Goal: Task Accomplishment & Management: Complete application form

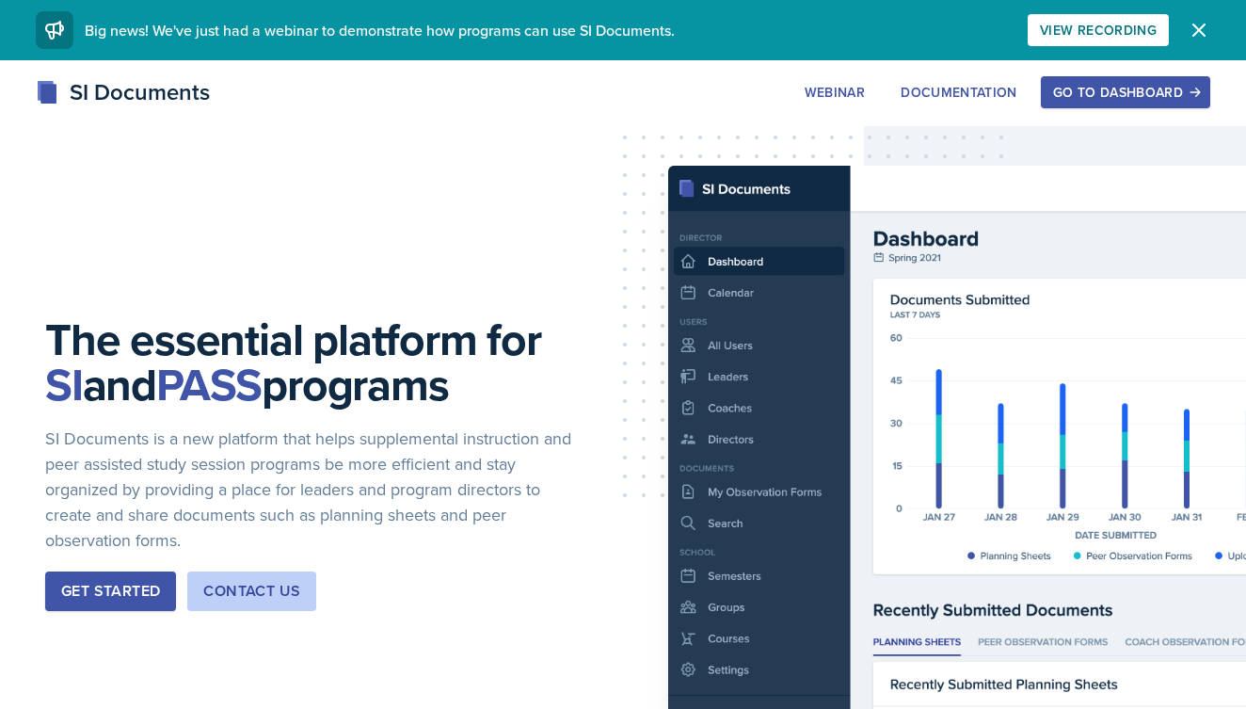
click at [1186, 85] on button "Go to Dashboard" at bounding box center [1125, 92] width 169 height 32
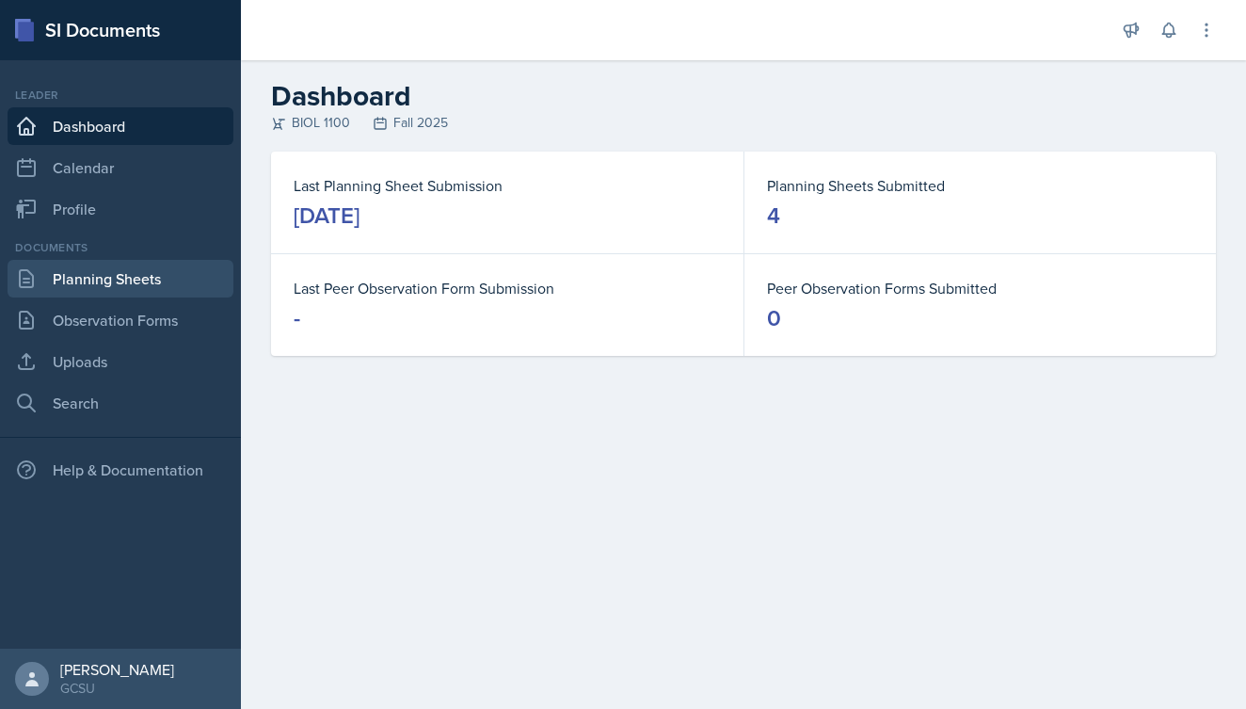
click at [107, 267] on link "Planning Sheets" at bounding box center [121, 279] width 226 height 38
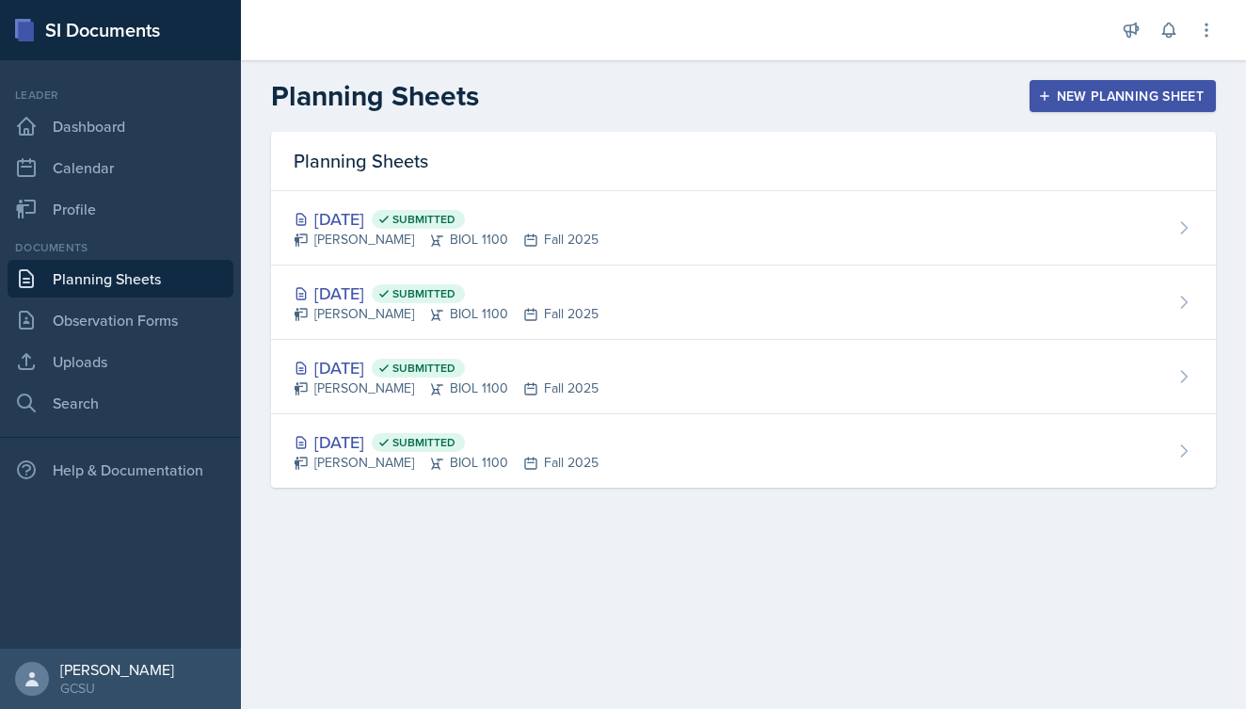
click at [1053, 100] on div "New Planning Sheet" at bounding box center [1123, 95] width 162 height 15
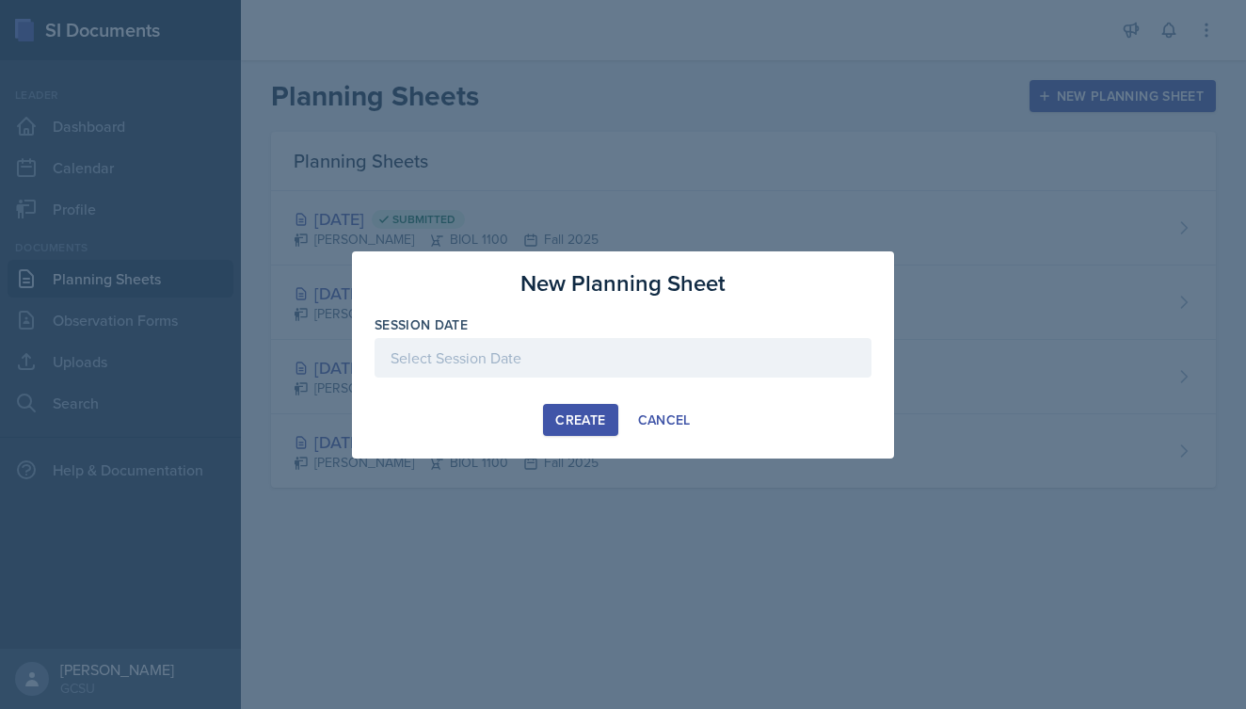
click at [515, 378] on div at bounding box center [622, 386] width 497 height 19
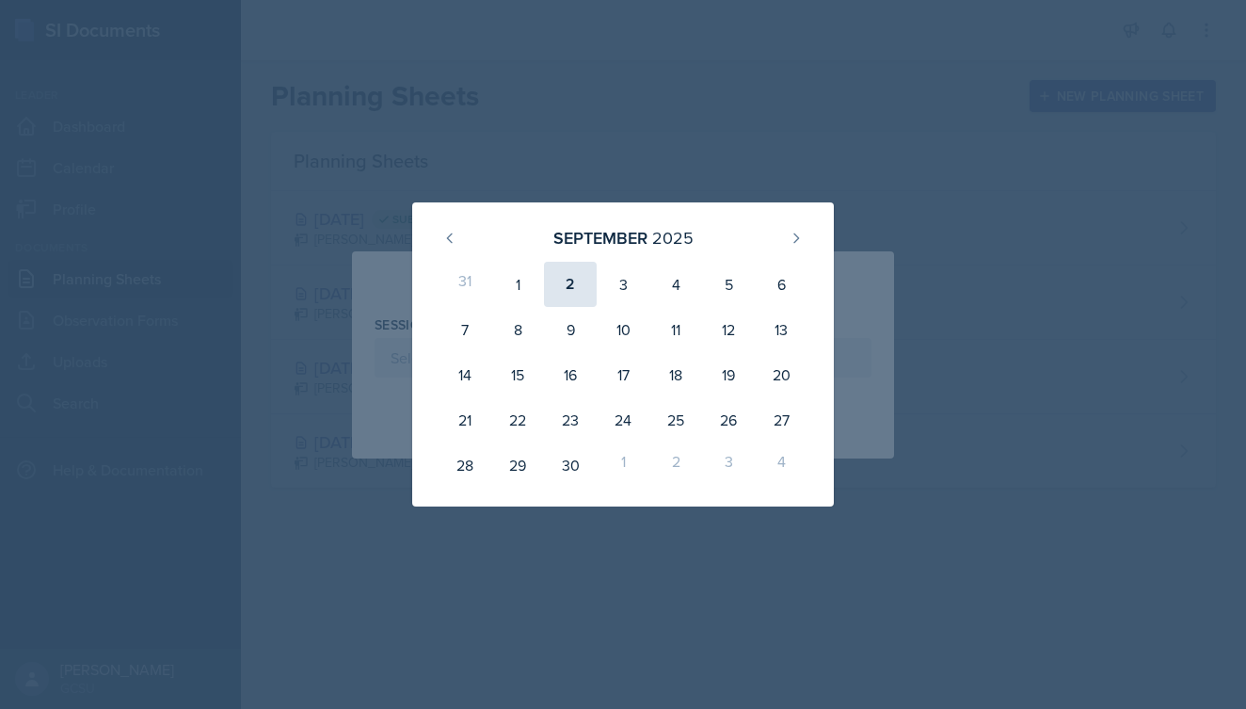
click at [580, 286] on div "2" at bounding box center [570, 284] width 53 height 45
type input "[DATE]"
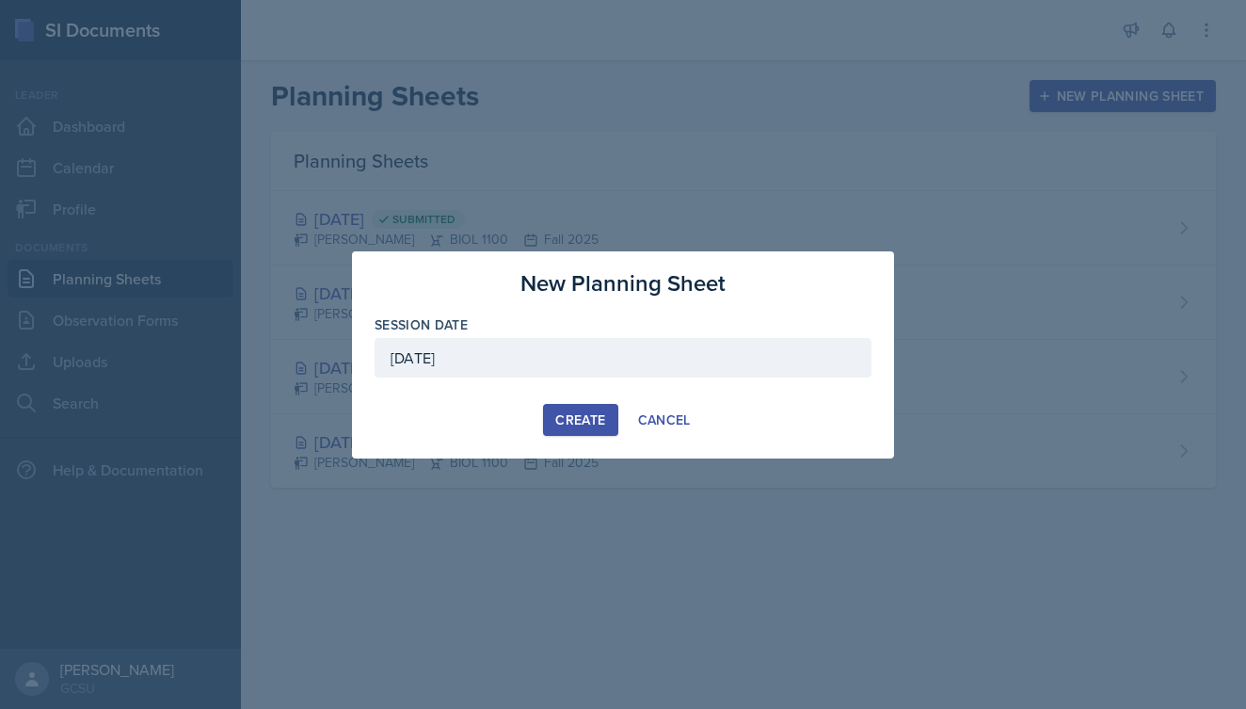
click at [576, 426] on div "Create" at bounding box center [580, 419] width 50 height 15
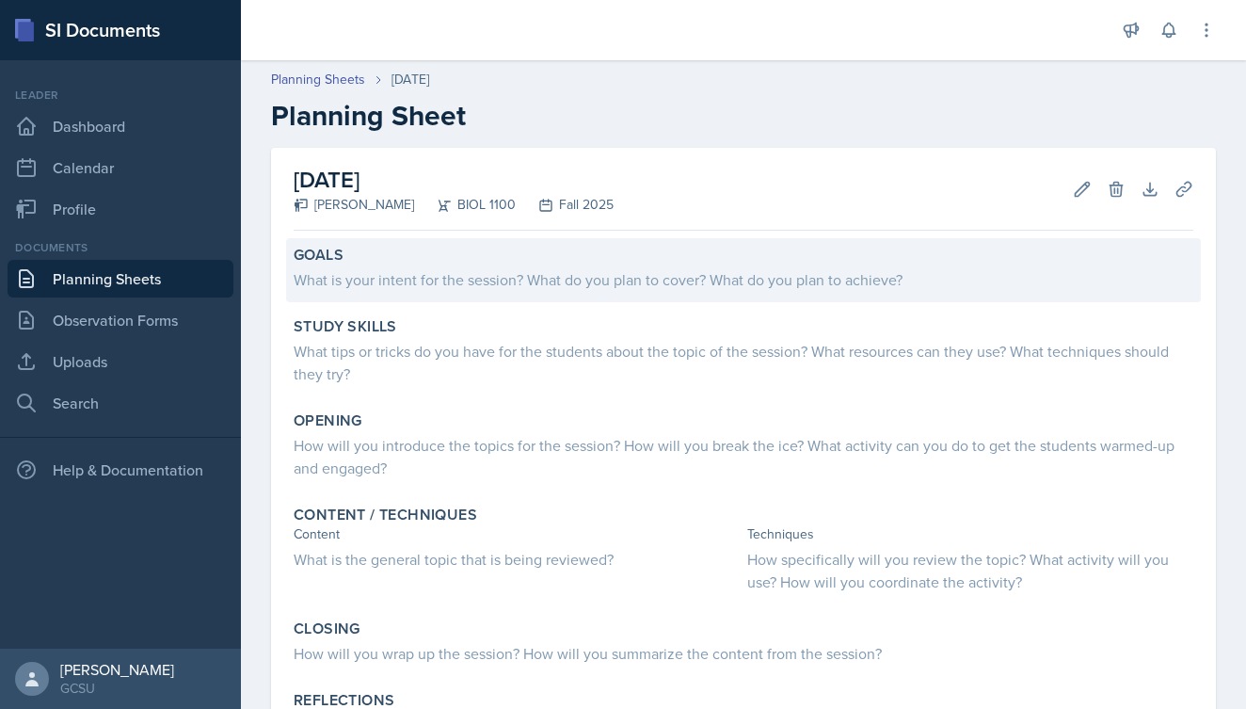
click at [521, 281] on div "What is your intent for the session? What do you plan to cover? What do you pla…" at bounding box center [744, 279] width 900 height 23
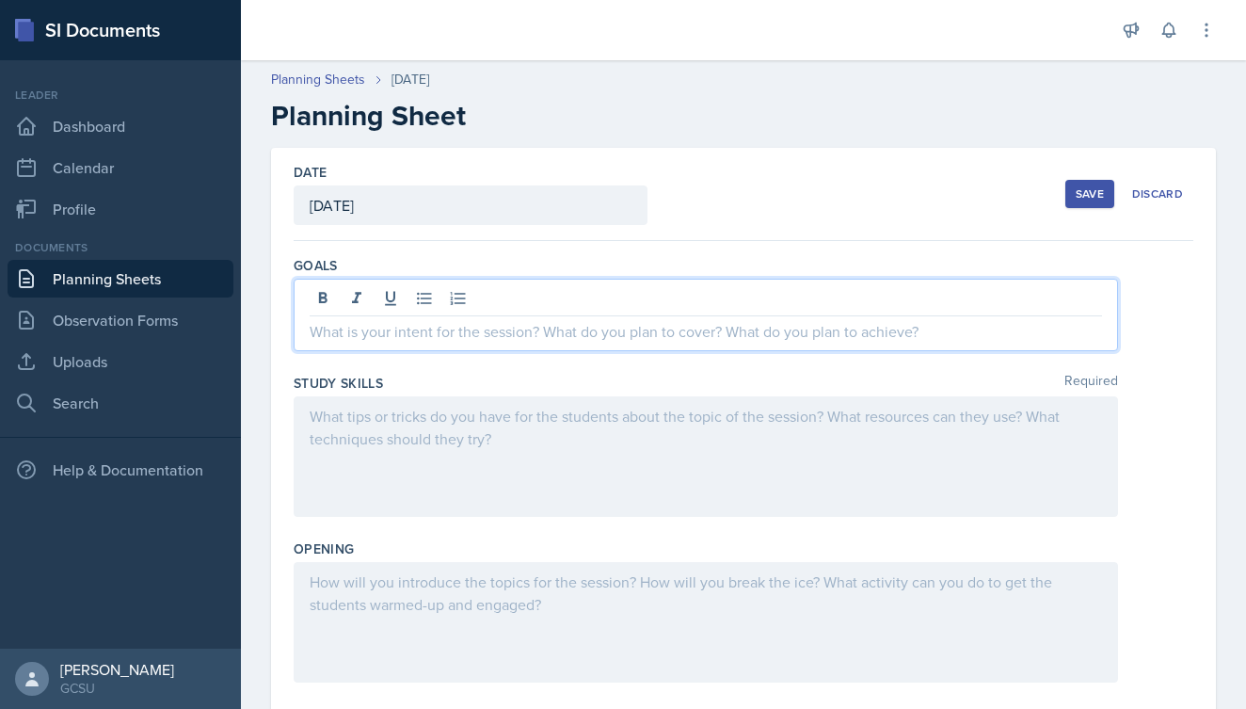
click at [511, 290] on div at bounding box center [706, 315] width 824 height 72
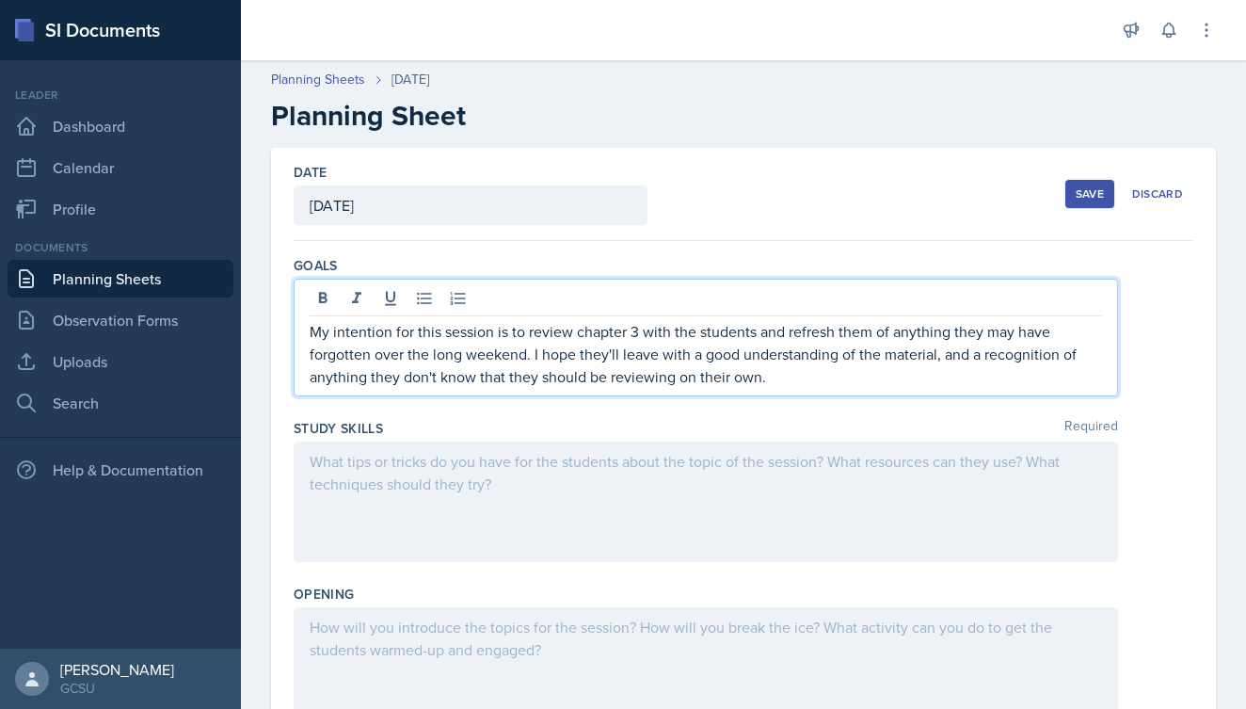
click at [527, 498] on div at bounding box center [706, 501] width 824 height 120
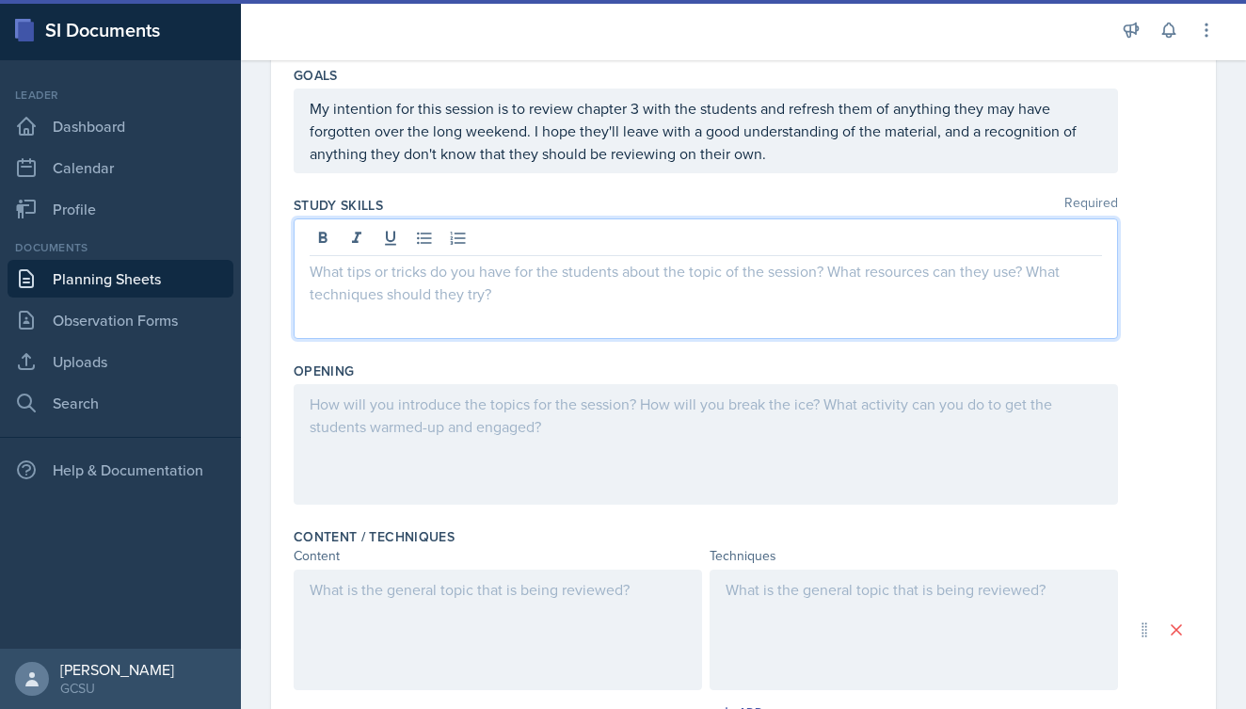
scroll to position [199, 0]
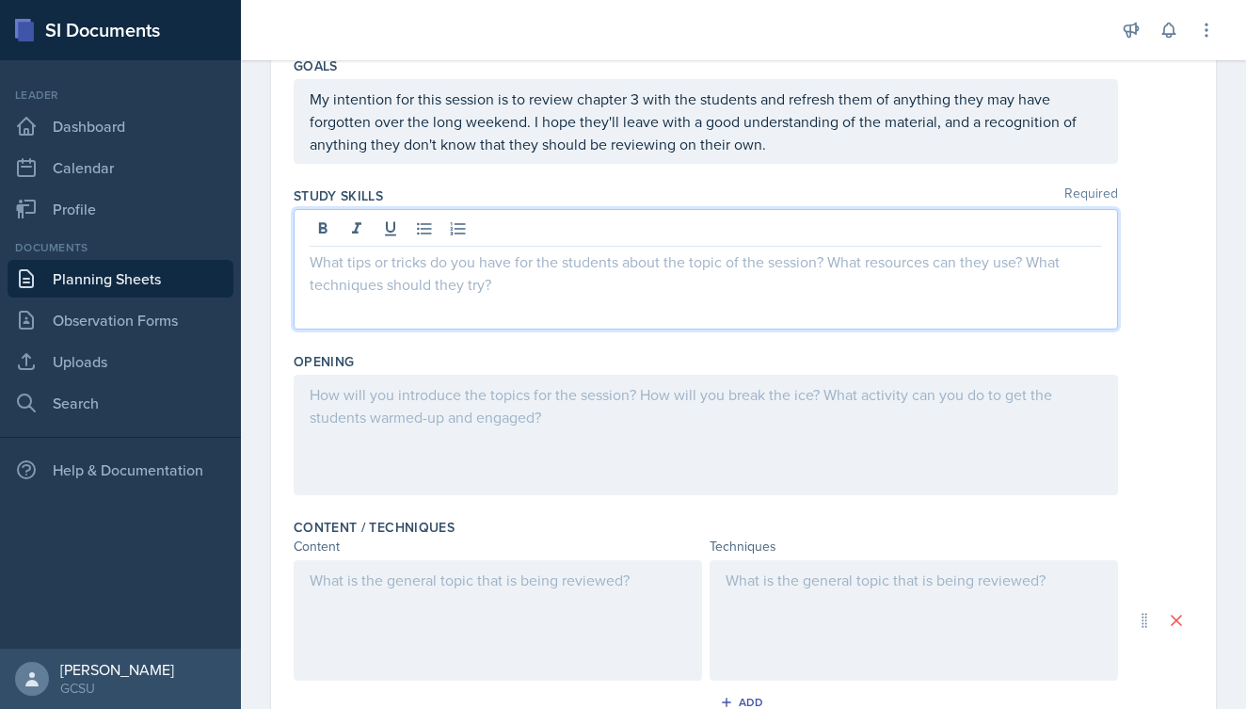
click at [299, 180] on div "Study Skills Required" at bounding box center [744, 262] width 900 height 166
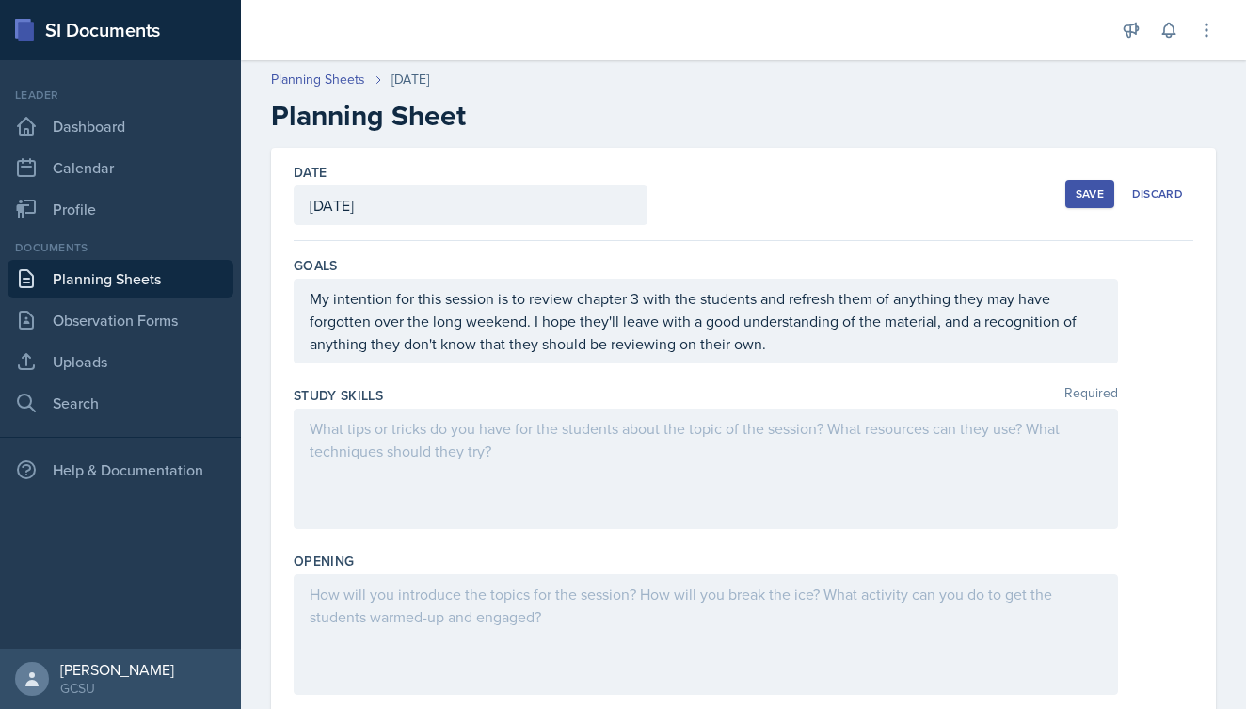
scroll to position [0, 0]
click at [1092, 189] on div "Save" at bounding box center [1089, 193] width 28 height 15
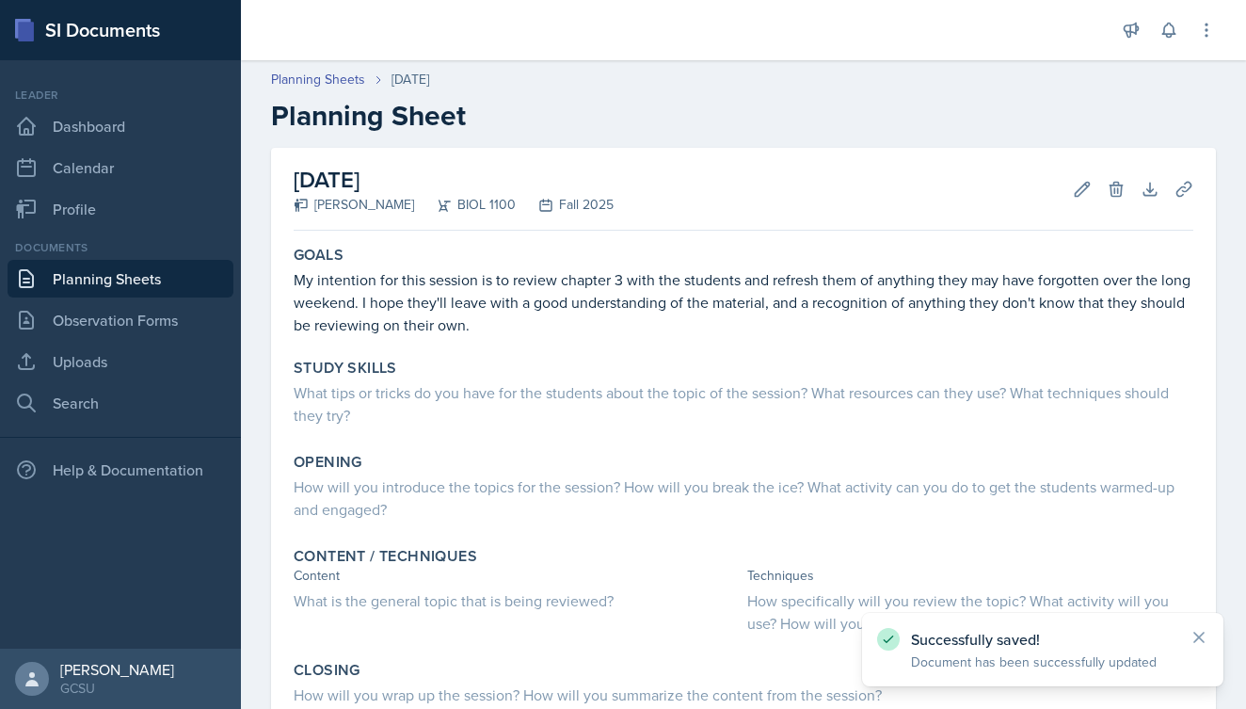
click at [140, 289] on link "Planning Sheets" at bounding box center [121, 279] width 226 height 38
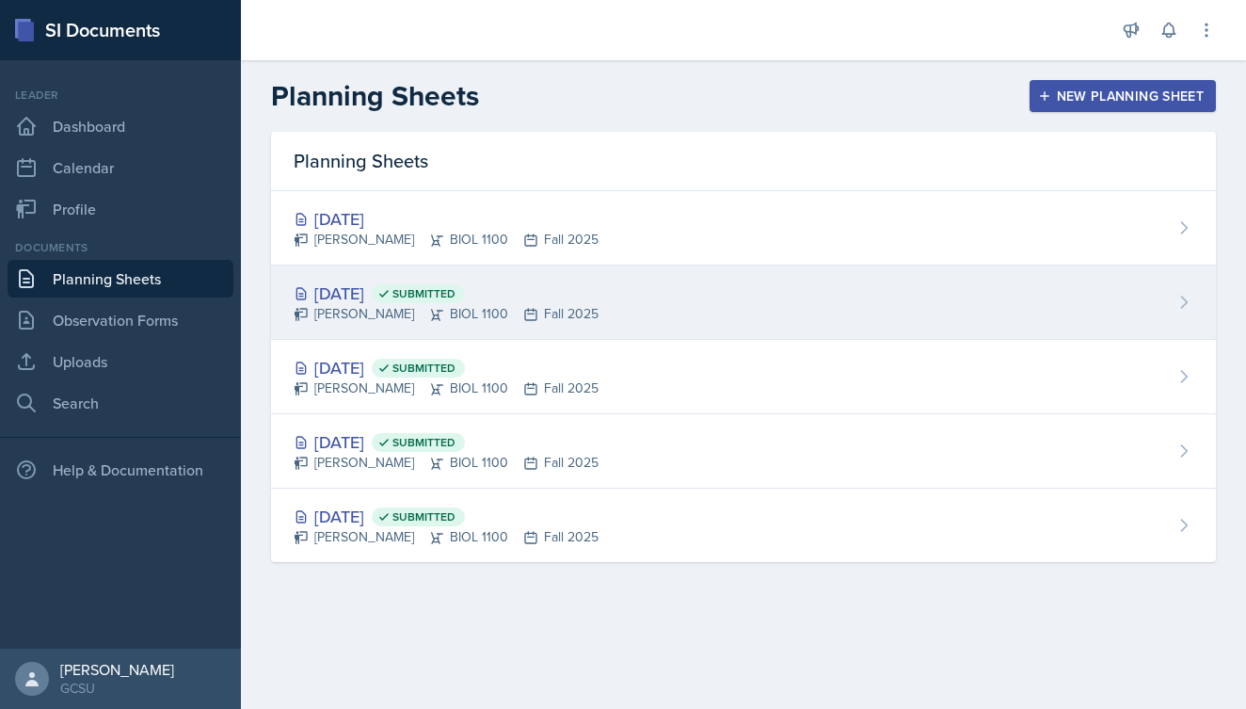
click at [358, 285] on div "[DATE] Submitted" at bounding box center [446, 292] width 305 height 25
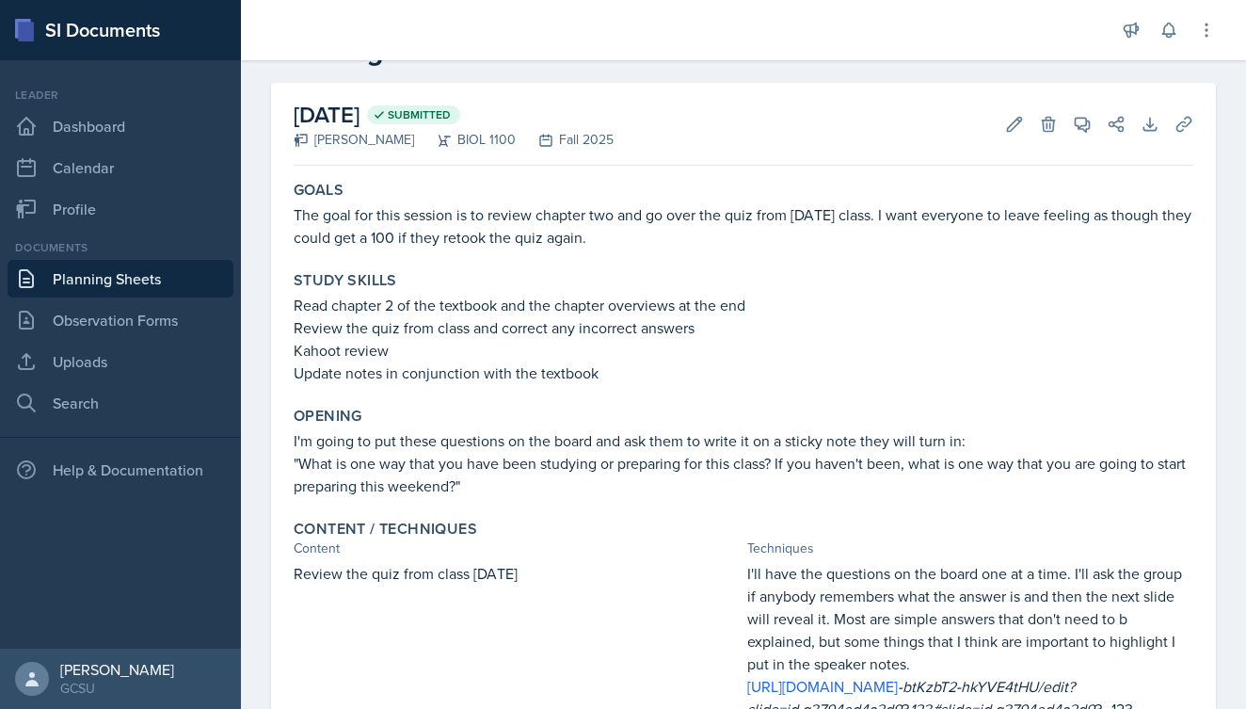
scroll to position [69, 0]
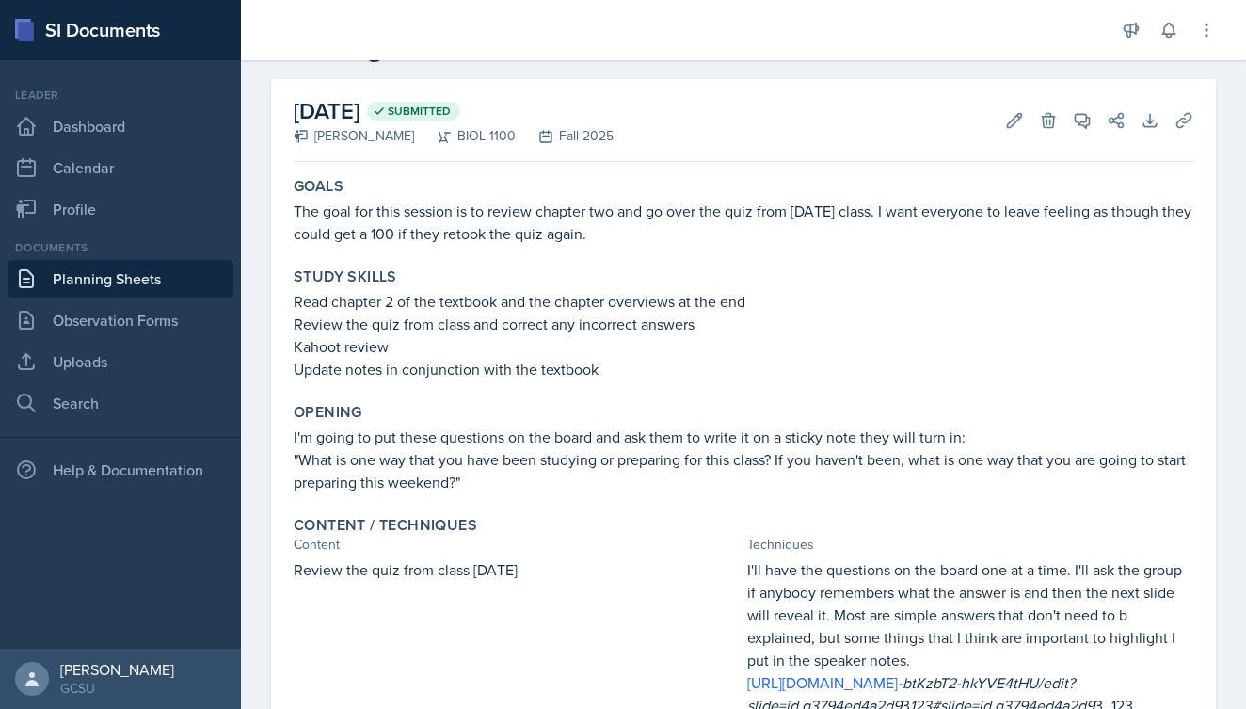
click at [112, 282] on link "Planning Sheets" at bounding box center [121, 279] width 226 height 38
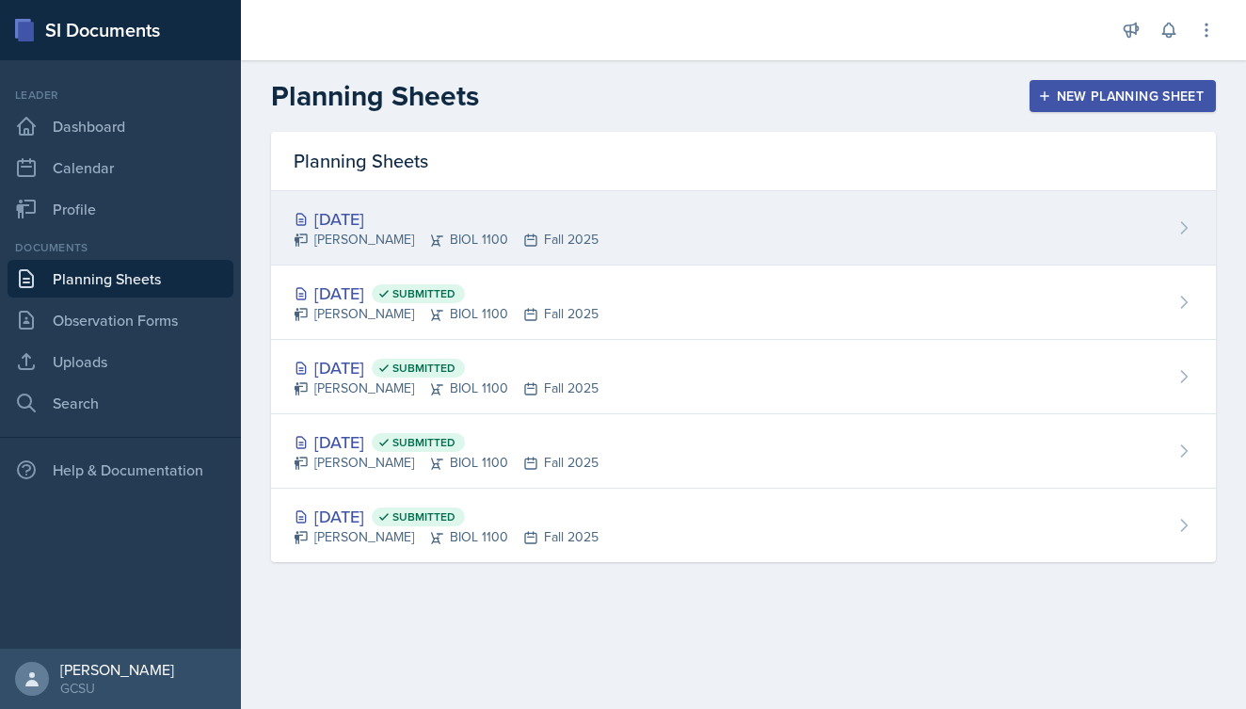
click at [387, 231] on div "[PERSON_NAME] BIOL 1100 Fall 2025" at bounding box center [446, 240] width 305 height 20
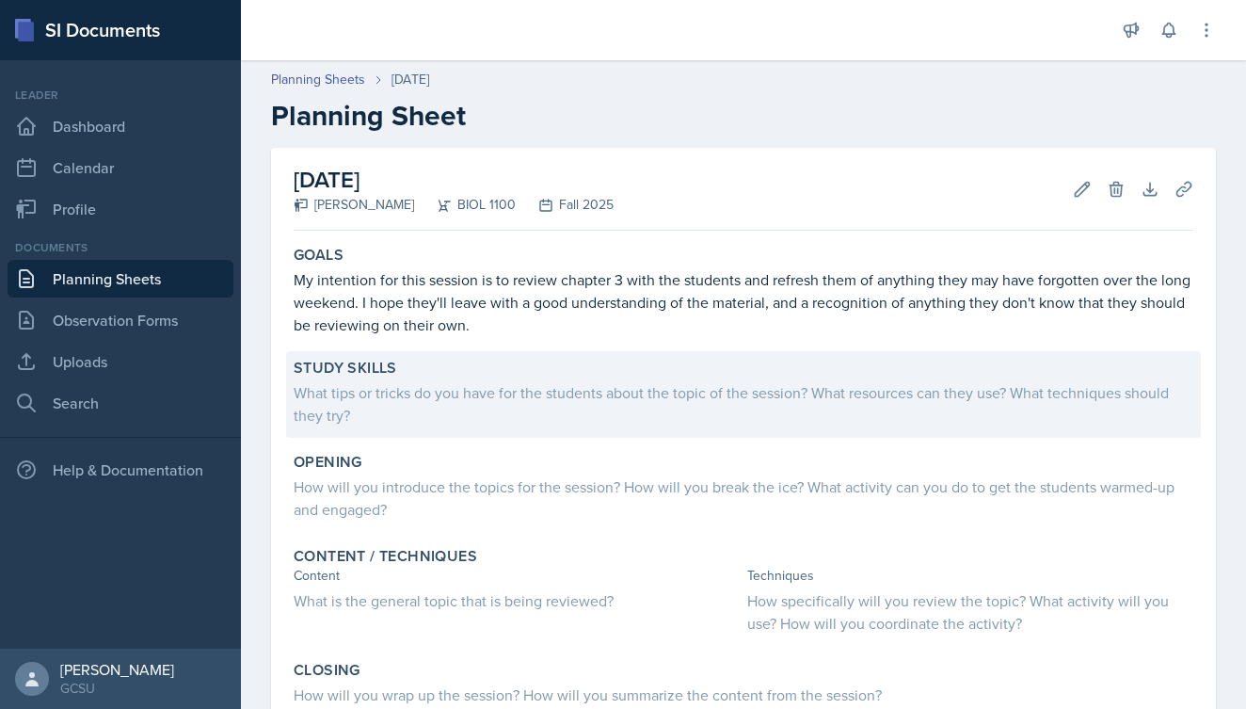
click at [401, 393] on div "What tips or tricks do you have for the students about the topic of the session…" at bounding box center [744, 403] width 900 height 45
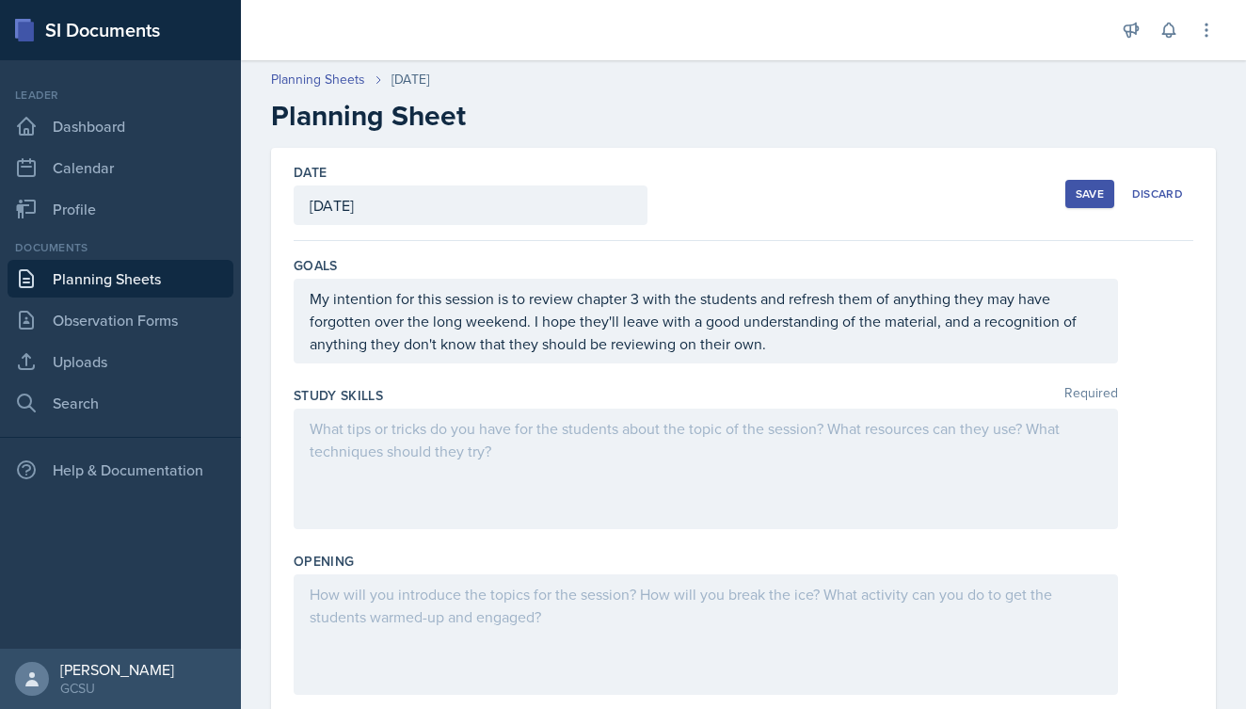
click at [386, 434] on div at bounding box center [706, 468] width 824 height 120
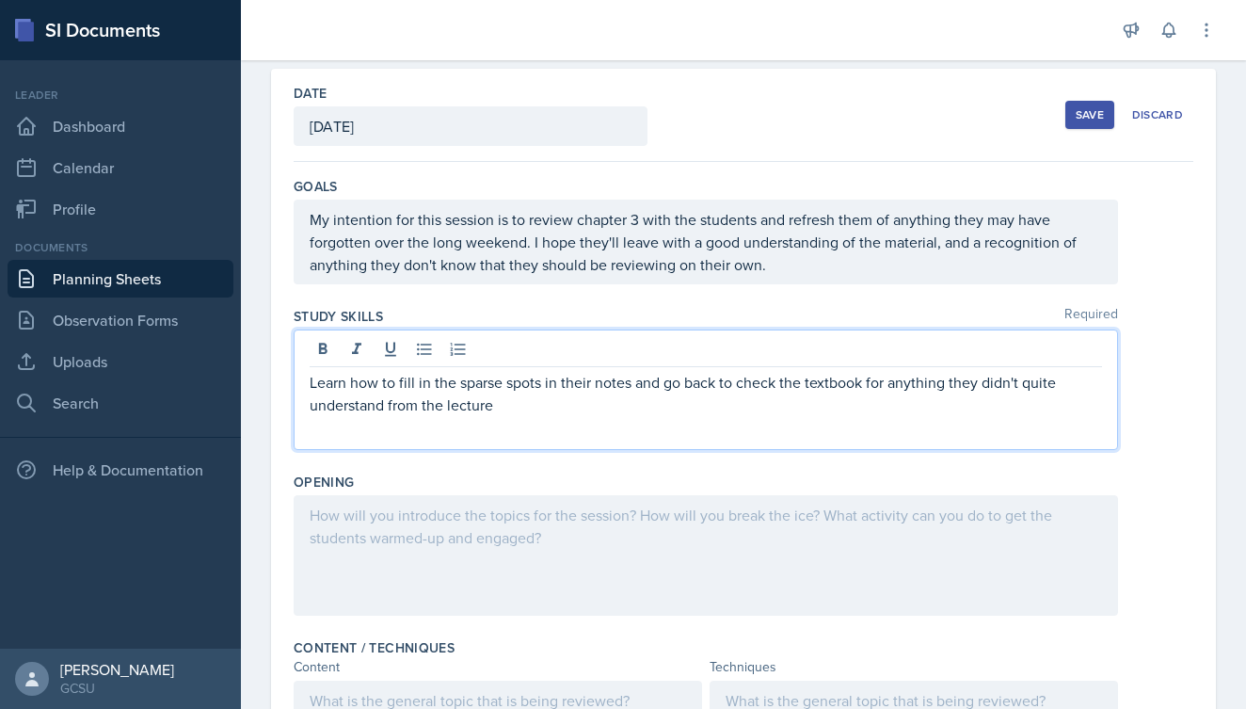
scroll to position [85, 0]
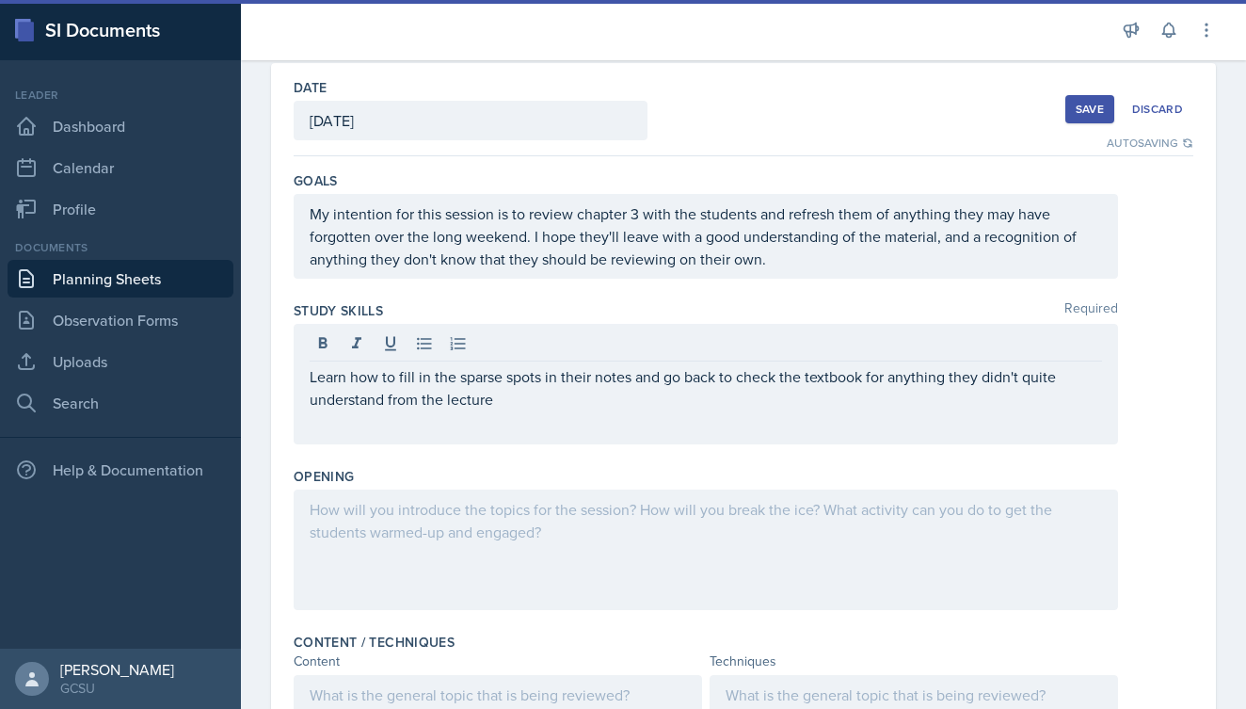
click at [457, 521] on div at bounding box center [706, 549] width 824 height 120
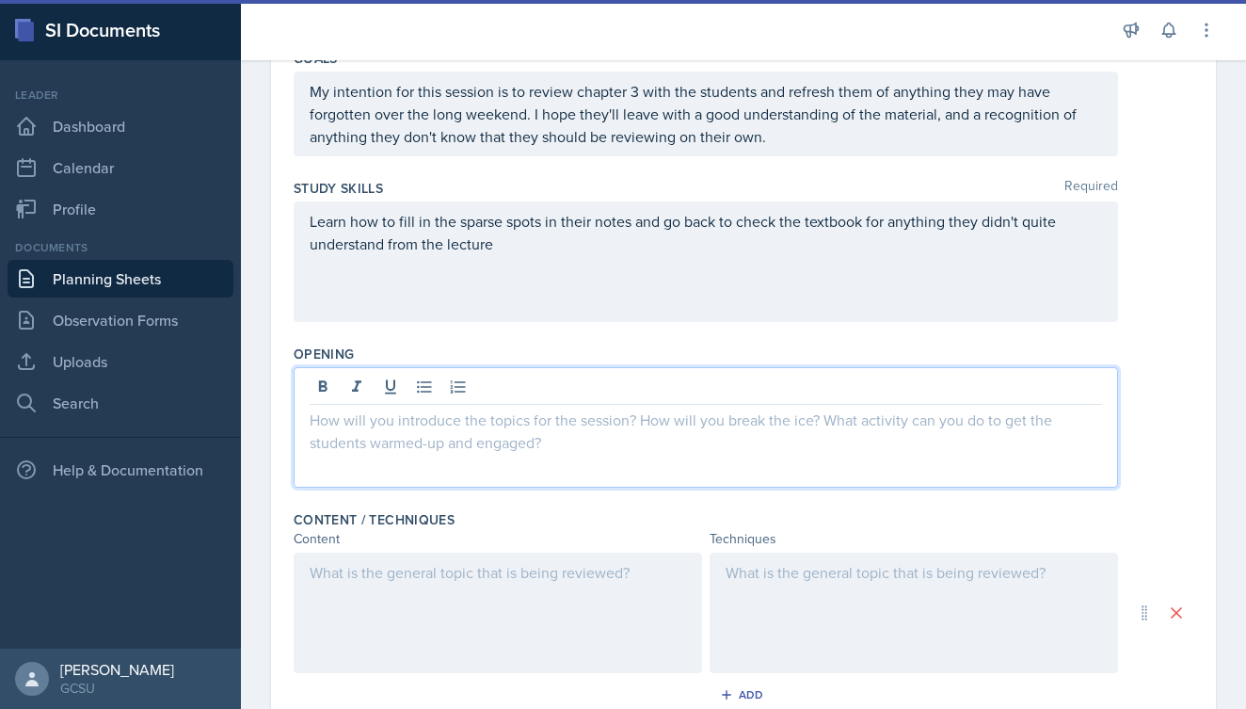
scroll to position [233, 0]
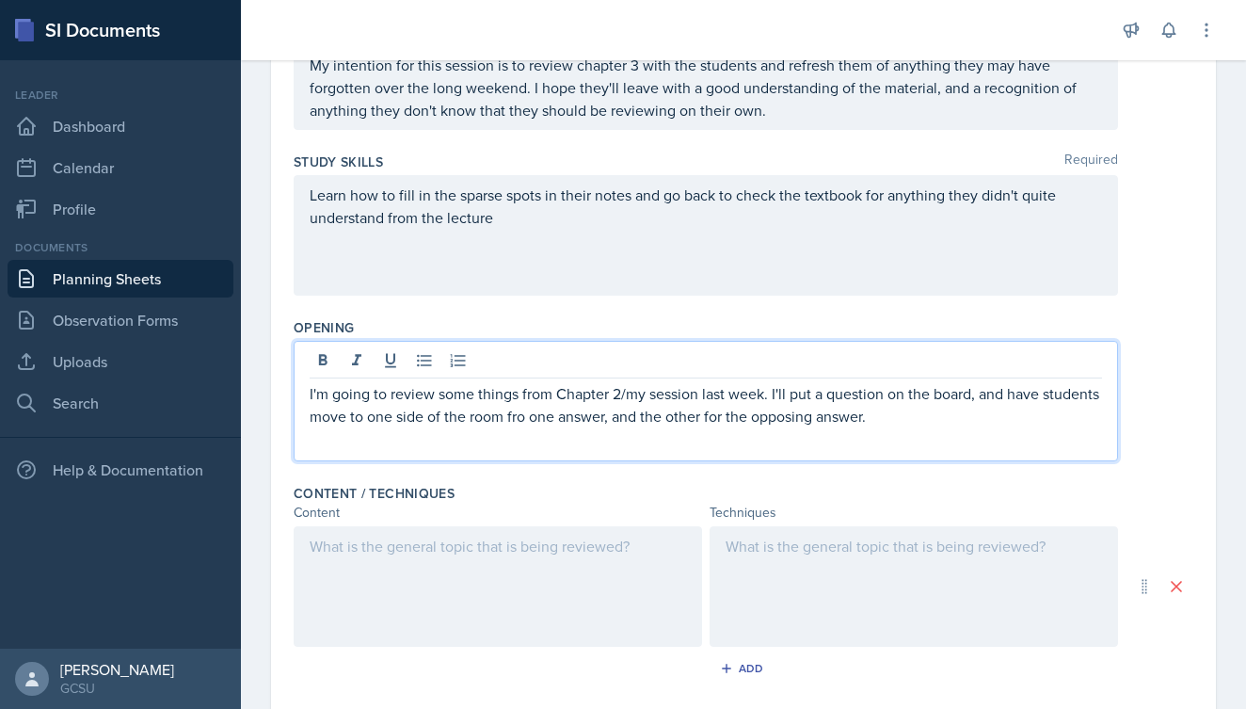
click at [514, 424] on p "I'm going to review some things from Chapter 2/my session last week. I'll put a…" at bounding box center [706, 404] width 792 height 45
click at [516, 419] on p "I'm going to review some things from Chapter 2/my session last week. I'll put a…" at bounding box center [706, 404] width 792 height 45
click at [926, 414] on p "I'm going to review some things from Chapter 2/my session last week. I'll put a…" at bounding box center [706, 404] width 792 height 45
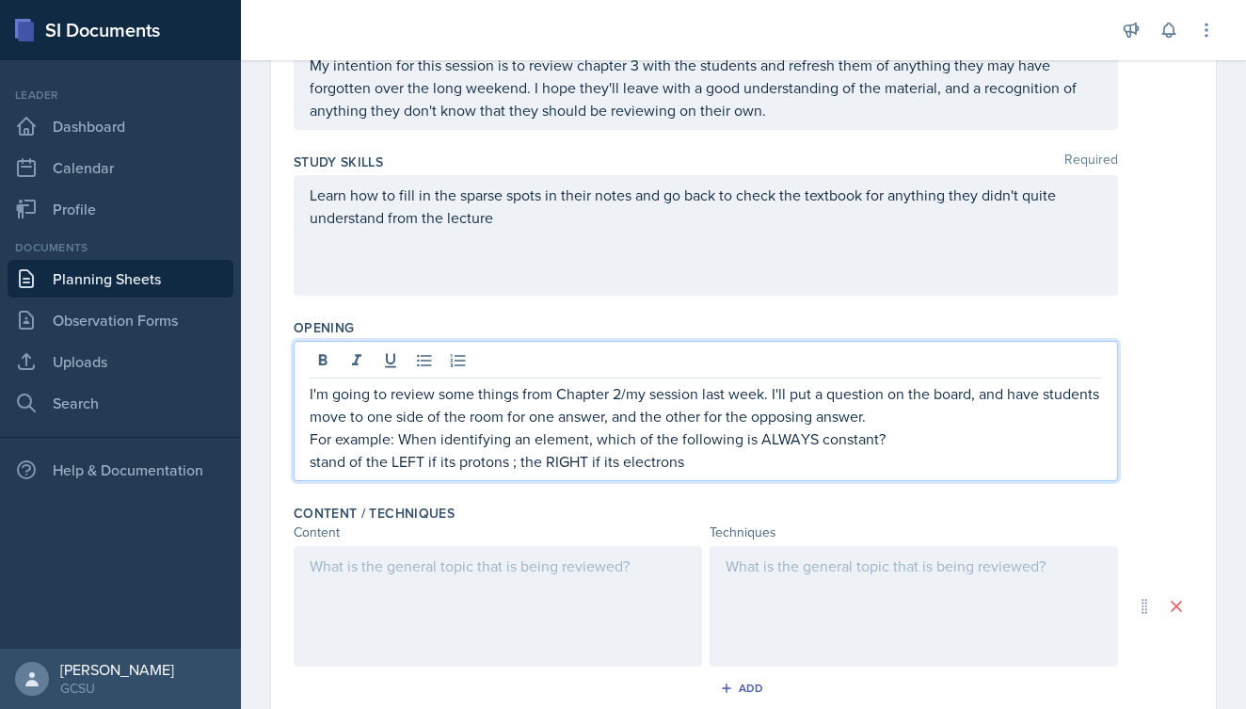
click at [310, 444] on p "For example: When identifying an element, which of the following is ALWAYS cons…" at bounding box center [706, 438] width 792 height 23
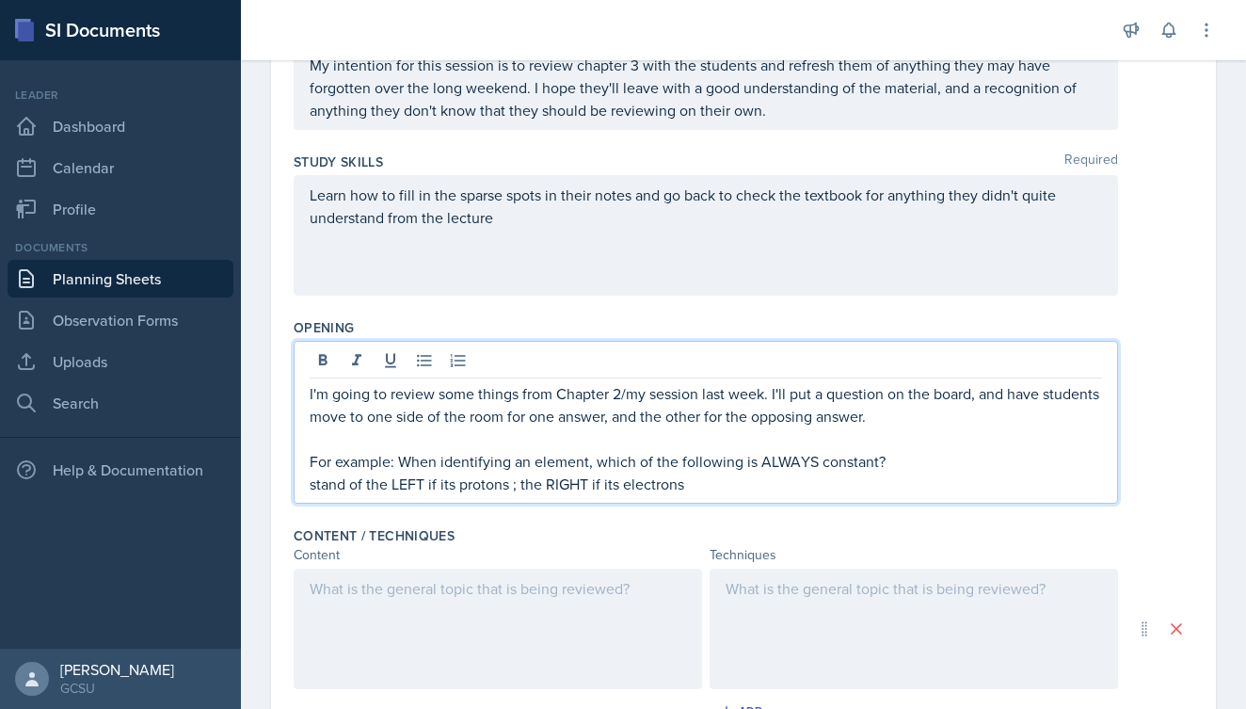
click at [903, 417] on p "I'm going to review some things from Chapter 2/my session last week. I'll put a…" at bounding box center [706, 404] width 792 height 45
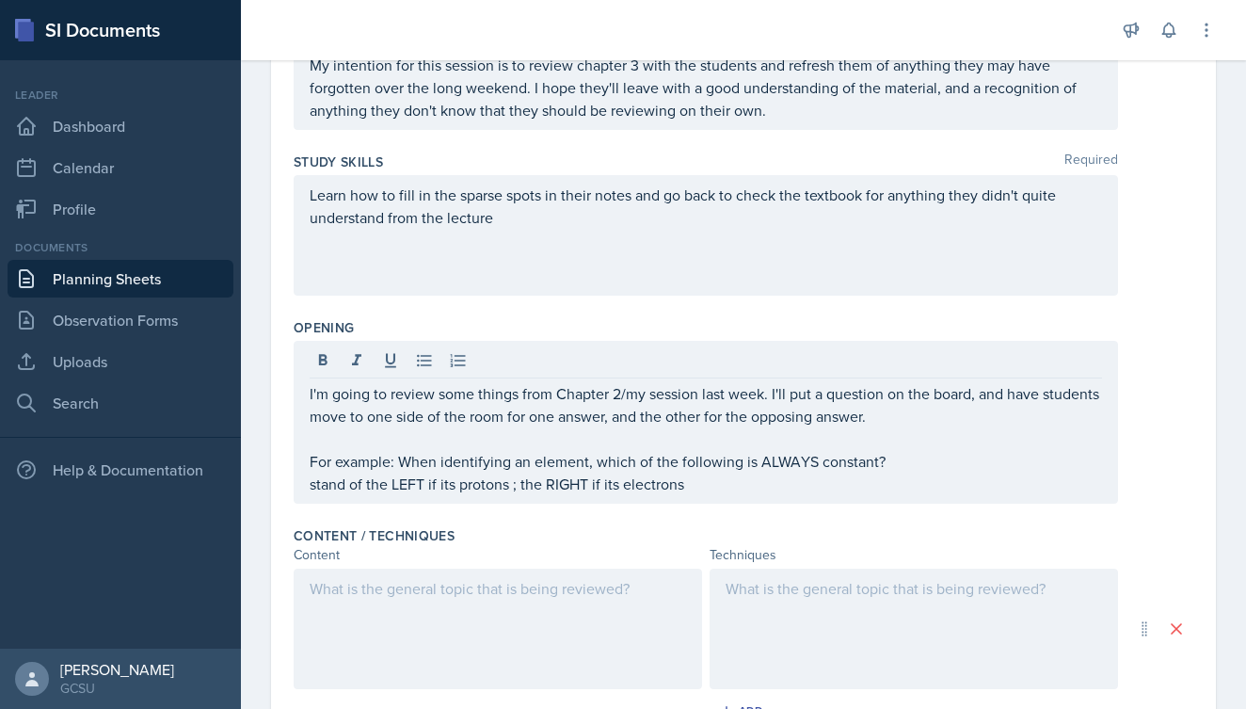
click at [747, 319] on div "Opening" at bounding box center [744, 327] width 900 height 19
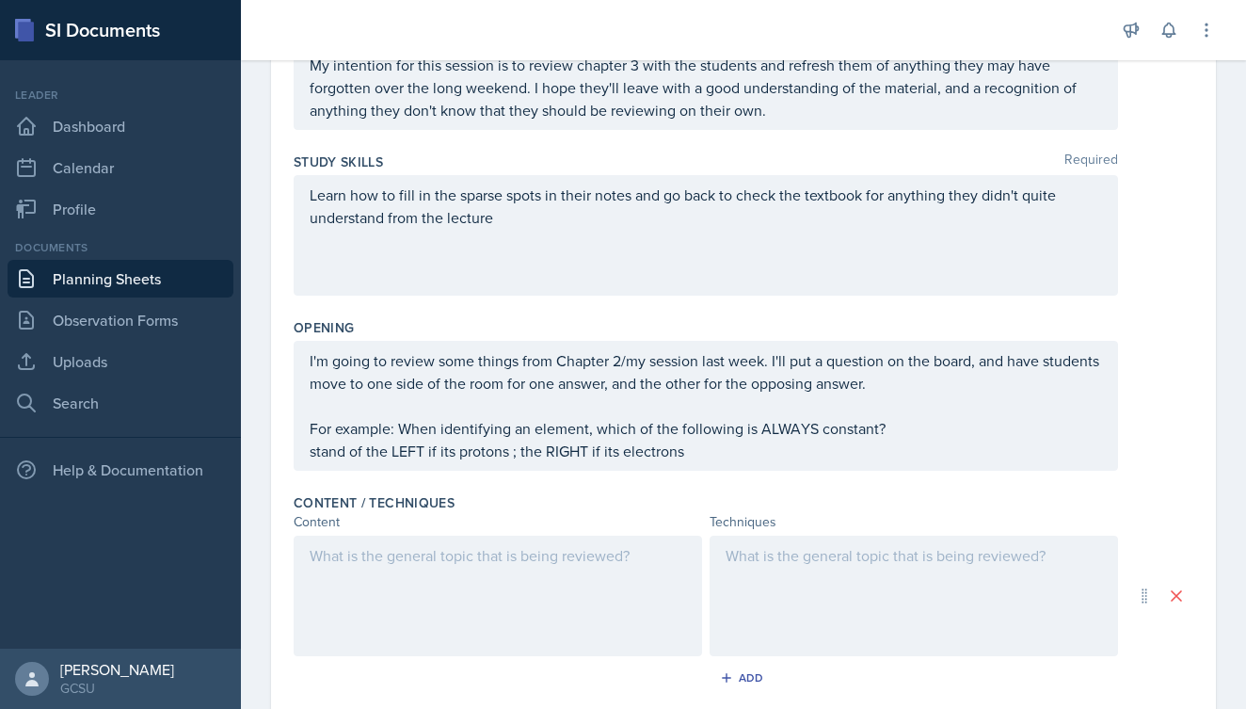
click at [361, 453] on div "I'm going to review some things from Chapter 2/my session last week. I'll put a…" at bounding box center [706, 405] width 792 height 113
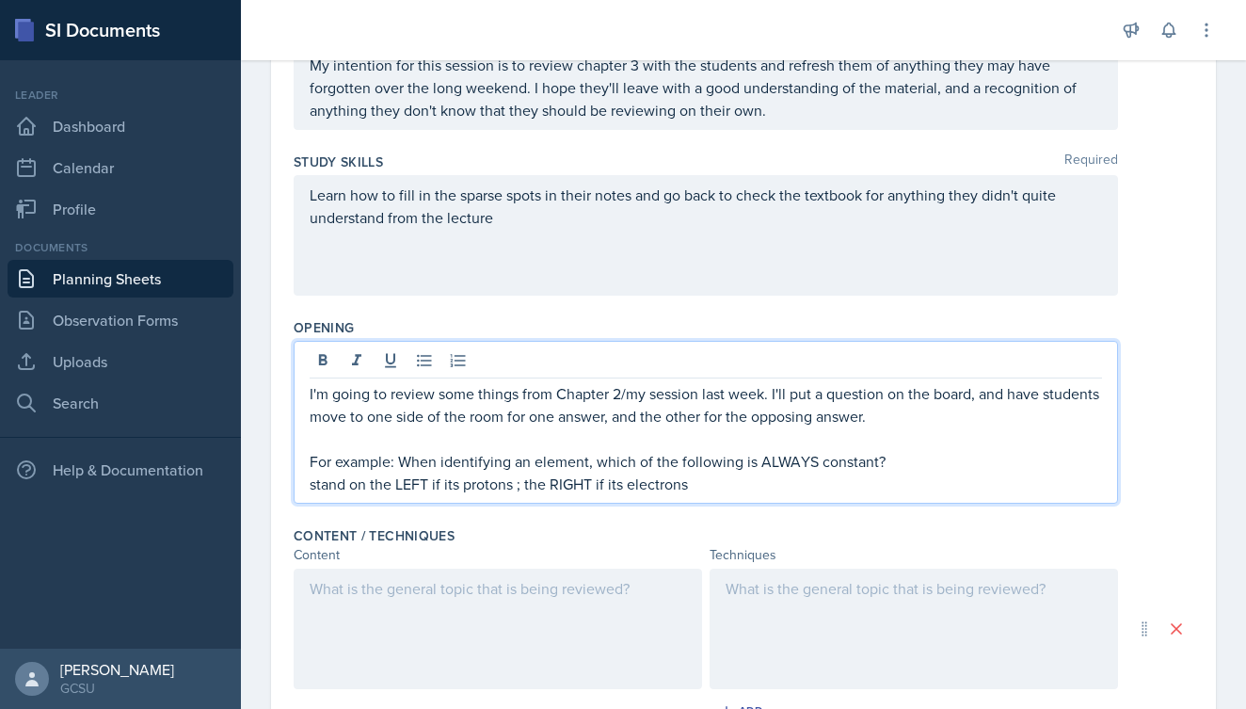
click at [469, 295] on div "Study Skills Required Learn how to fill in the sparse spots in their notes and …" at bounding box center [744, 228] width 900 height 166
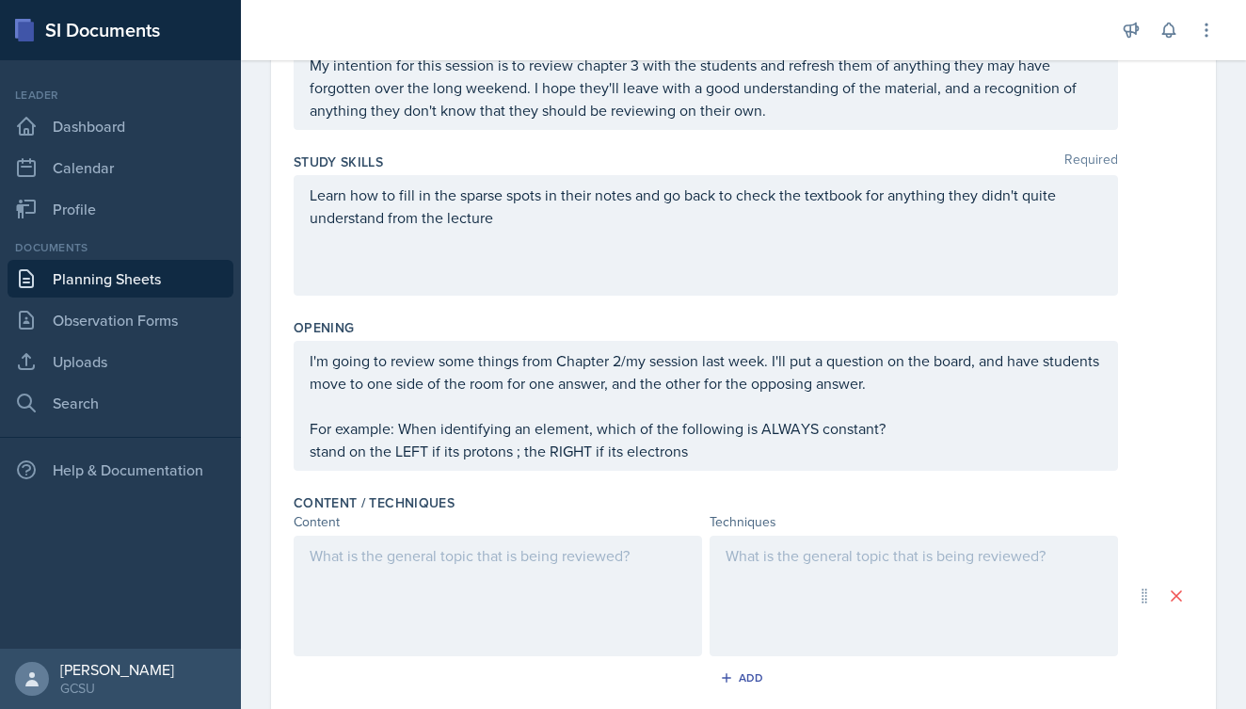
click at [526, 458] on div "I'm going to review some things from Chapter 2/my session last week. I'll put a…" at bounding box center [706, 405] width 792 height 113
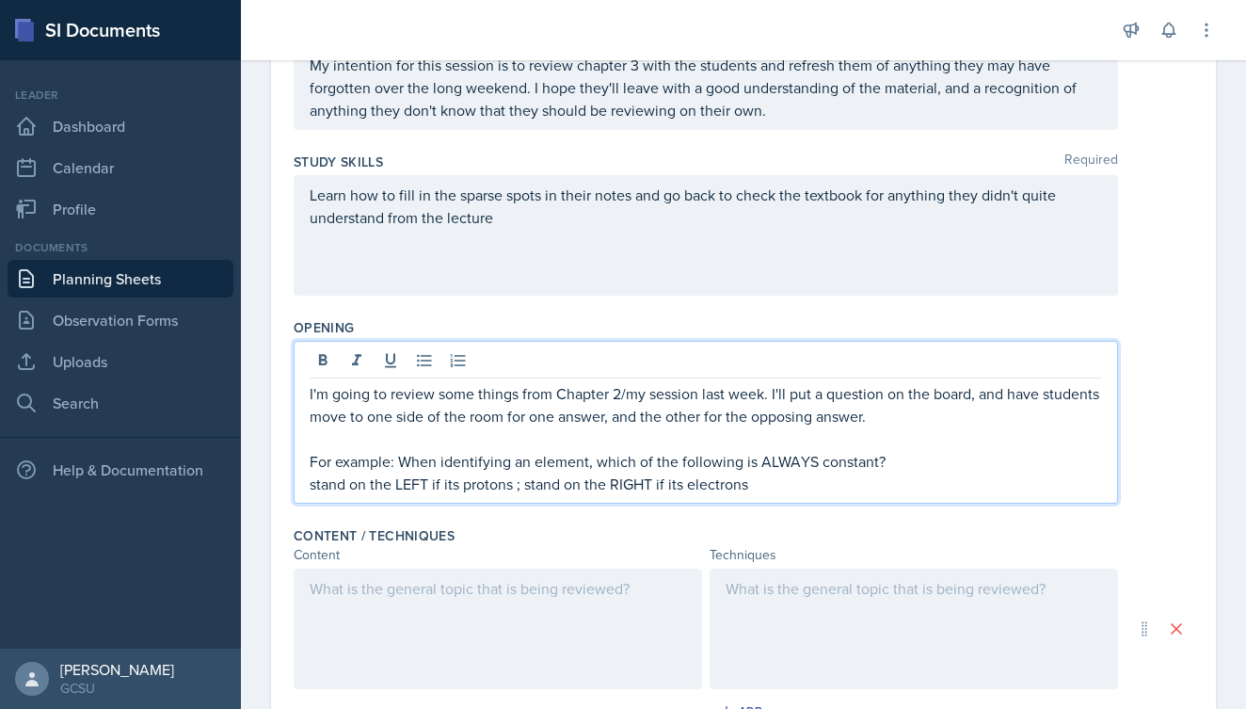
click at [547, 317] on div "Opening I'm going to review some things from Chapter 2/my session last week. I'…" at bounding box center [744, 414] width 900 height 208
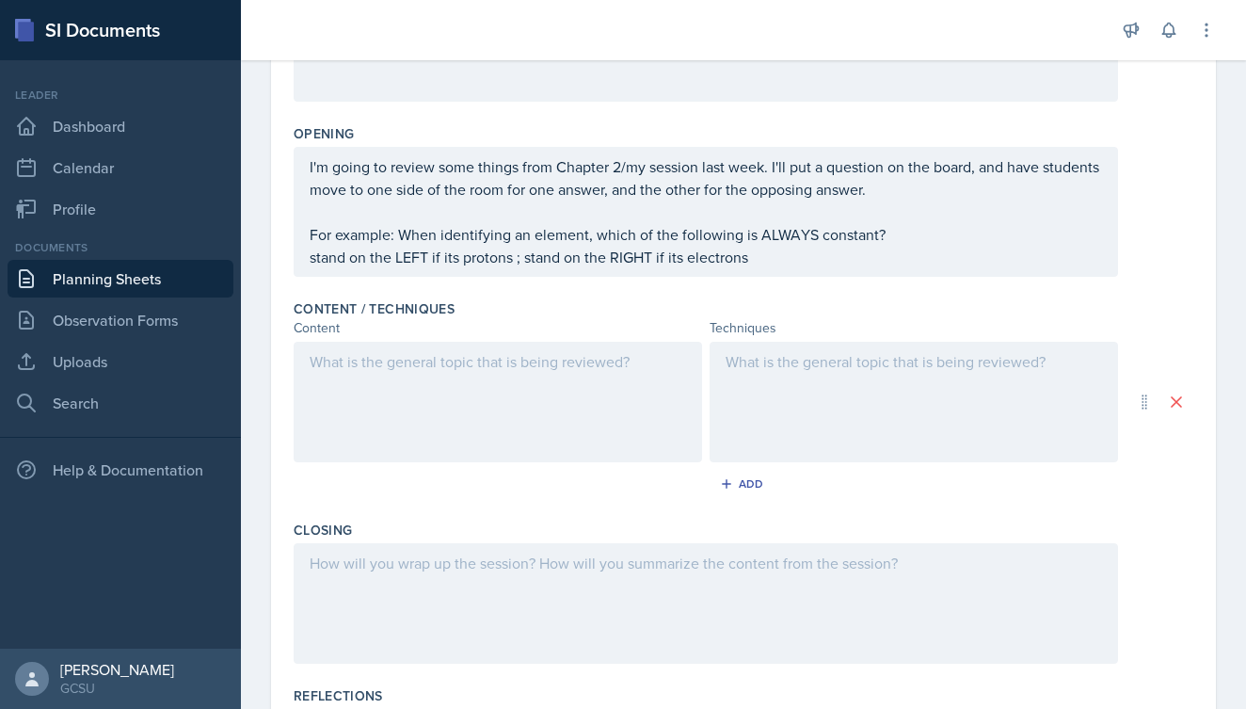
scroll to position [429, 0]
